Goal: Manage account settings

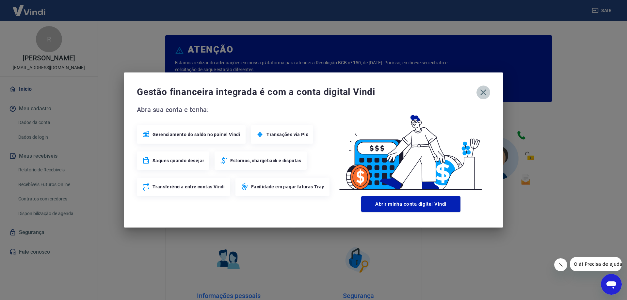
click at [483, 93] on icon "button" at bounding box center [483, 92] width 6 height 6
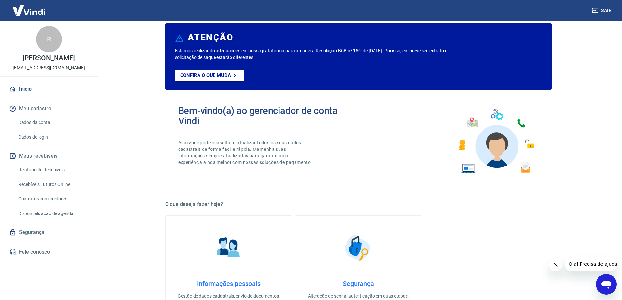
scroll to position [33, 0]
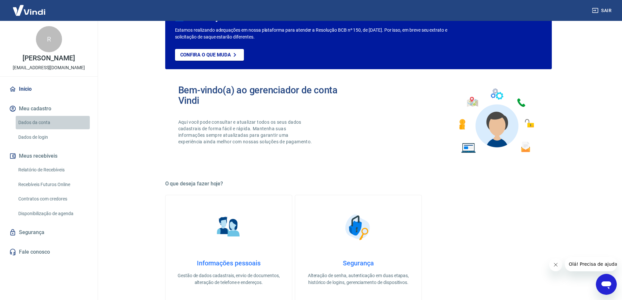
click at [45, 125] on link "Dados da conta" at bounding box center [53, 122] width 74 height 13
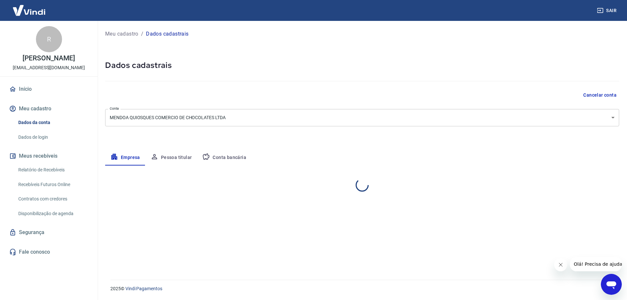
select select "BA"
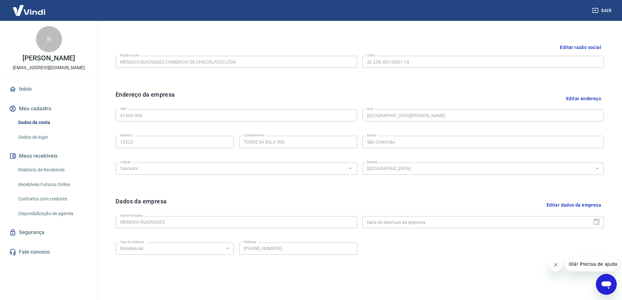
scroll to position [163, 0]
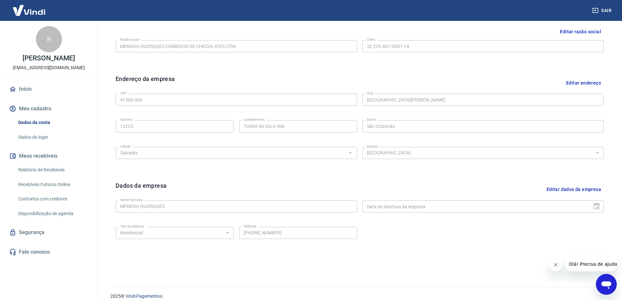
click at [39, 9] on img at bounding box center [29, 10] width 42 height 20
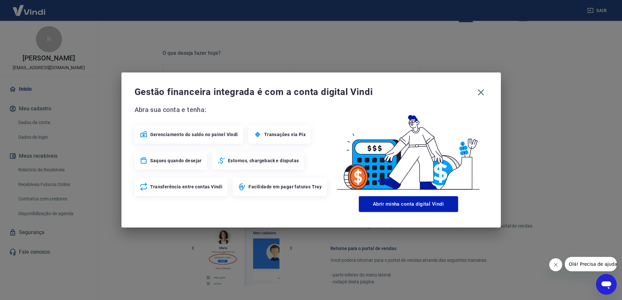
scroll to position [268, 0]
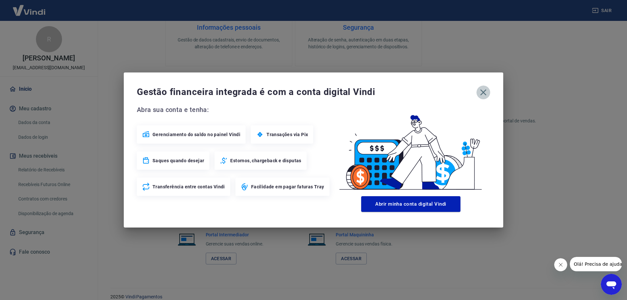
click at [483, 92] on icon "button" at bounding box center [483, 92] width 6 height 6
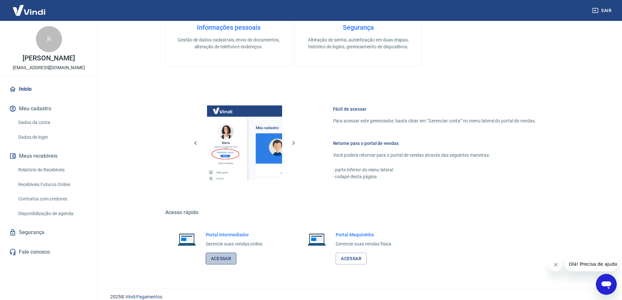
click at [221, 259] on link "Acessar" at bounding box center [221, 259] width 31 height 12
